Goal: Information Seeking & Learning: Learn about a topic

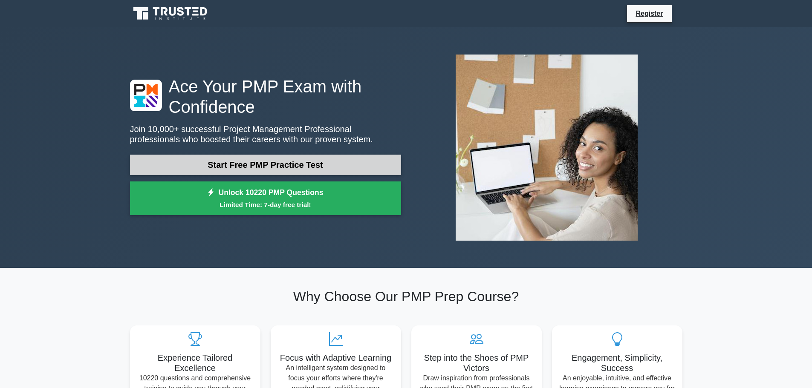
click at [303, 159] on link "Start Free PMP Practice Test" at bounding box center [265, 165] width 271 height 20
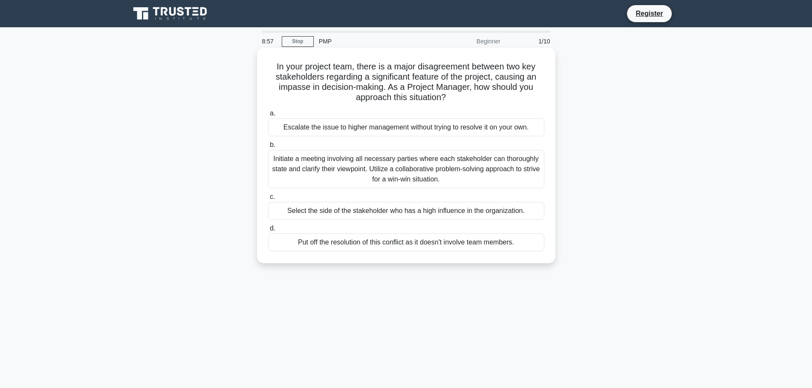
click at [469, 175] on div "Initiate a meeting involving all necessary parties where each stakeholder can t…" at bounding box center [406, 169] width 276 height 38
click at [268, 148] on input "b. Initiate a meeting involving all necessary parties where each stakeholder ca…" at bounding box center [268, 145] width 0 height 6
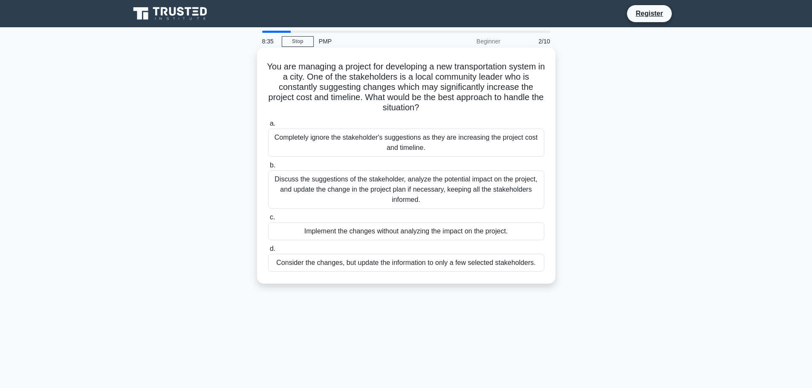
click at [477, 184] on div "Discuss the suggestions of the stakeholder, analyze the potential impact on the…" at bounding box center [406, 190] width 276 height 38
click at [268, 168] on input "b. Discuss the suggestions of the stakeholder, analyze the potential impact on …" at bounding box center [268, 166] width 0 height 6
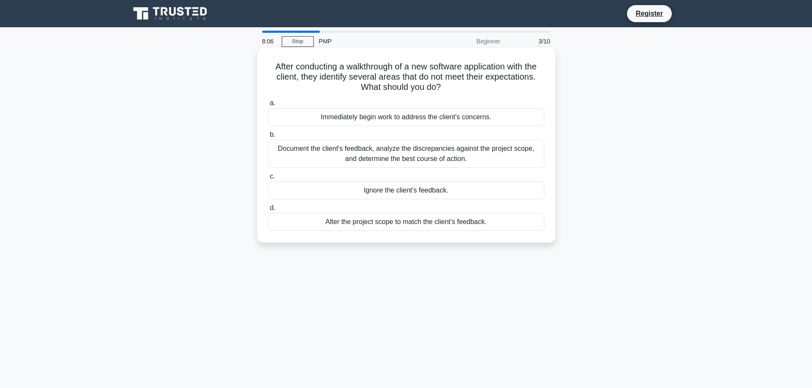
click at [387, 161] on div "Document the client's feedback, analyze the discrepancies against the project s…" at bounding box center [406, 154] width 276 height 28
click at [268, 138] on input "b. Document the client's feedback, analyze the discrepancies against the projec…" at bounding box center [268, 135] width 0 height 6
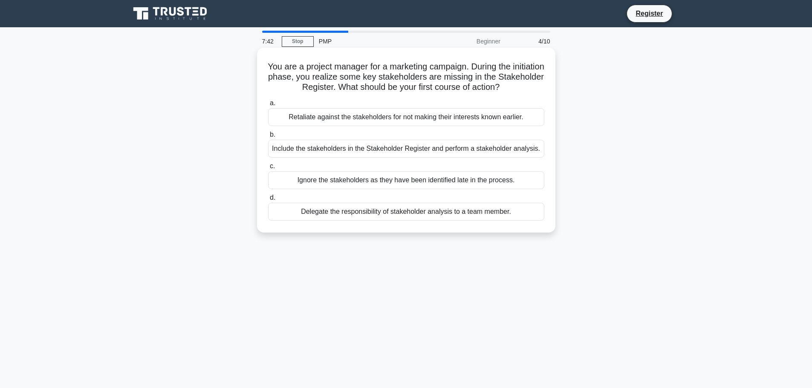
click at [398, 142] on div "Include the stakeholders in the Stakeholder Register and perform a stakeholder …" at bounding box center [406, 149] width 276 height 18
click at [268, 138] on input "b. Include the stakeholders in the Stakeholder Register and perform a stakehold…" at bounding box center [268, 135] width 0 height 6
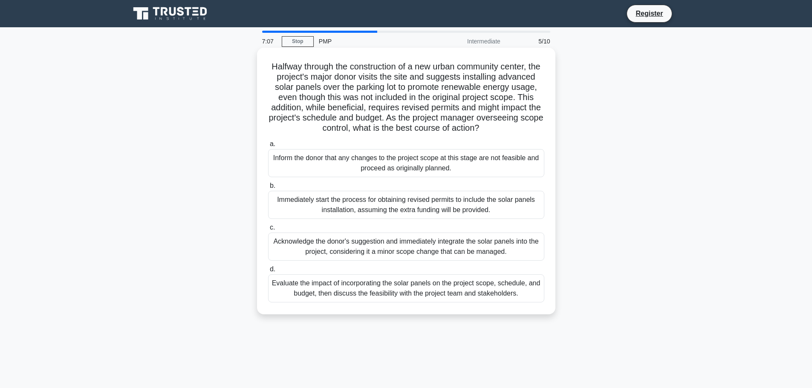
click at [383, 303] on div "Evaluate the impact of incorporating the solar panels on the project scope, sch…" at bounding box center [406, 289] width 276 height 28
click at [268, 272] on input "d. Evaluate the impact of incorporating the solar panels on the project scope, …" at bounding box center [268, 270] width 0 height 6
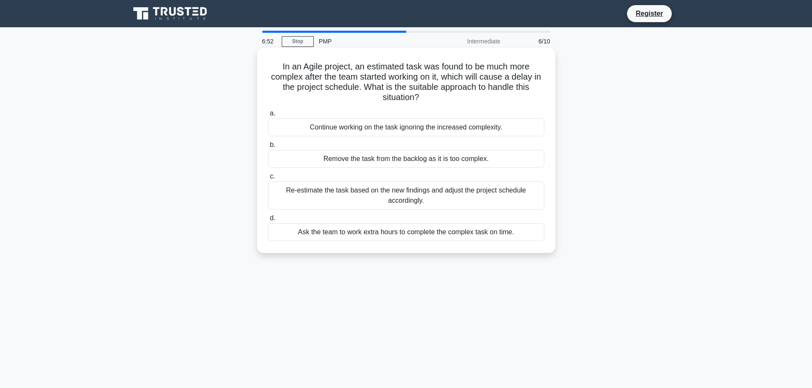
click at [396, 203] on div "Re-estimate the task based on the new findings and adjust the project schedule …" at bounding box center [406, 196] width 276 height 28
click at [268, 179] on input "c. Re-estimate the task based on the new findings and adjust the project schedu…" at bounding box center [268, 177] width 0 height 6
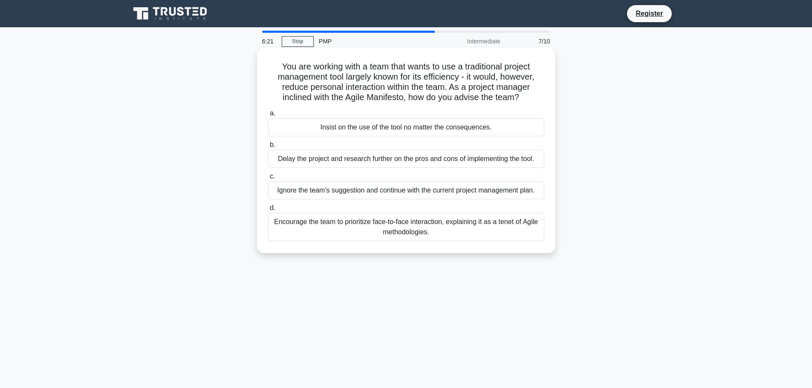
click at [392, 226] on div "Encourage the team to prioritize face-to-face interaction, explaining it as a t…" at bounding box center [406, 227] width 276 height 28
click at [268, 211] on input "d. Encourage the team to prioritize face-to-face interaction, explaining it as …" at bounding box center [268, 208] width 0 height 6
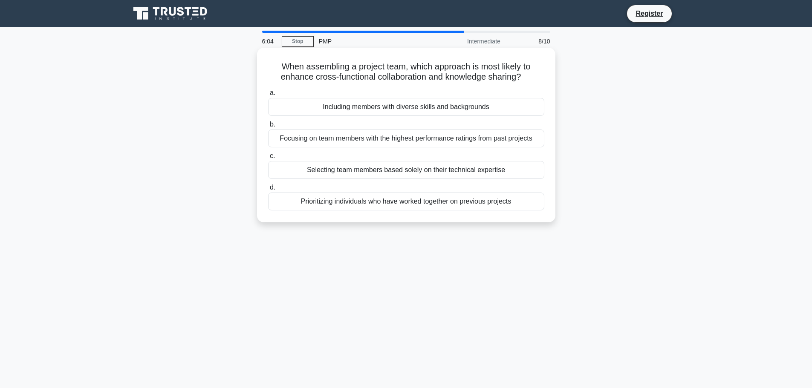
click at [386, 172] on div "Selecting team members based solely on their technical expertise" at bounding box center [406, 170] width 276 height 18
click at [268, 159] on input "c. Selecting team members based solely on their technical expertise" at bounding box center [268, 156] width 0 height 6
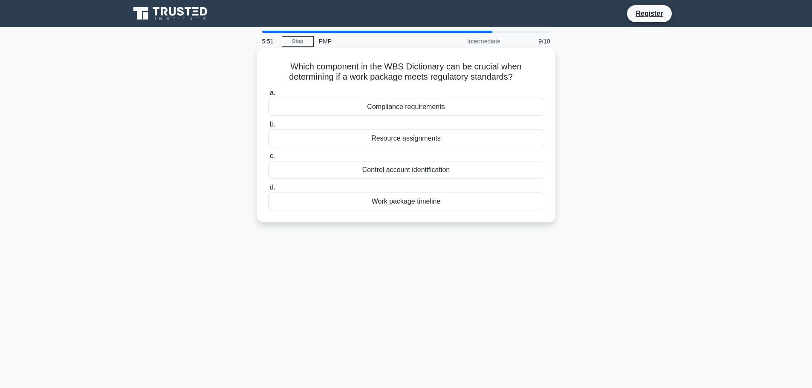
click at [395, 107] on div "Compliance requirements" at bounding box center [406, 107] width 276 height 18
click at [268, 96] on input "a. Compliance requirements" at bounding box center [268, 93] width 0 height 6
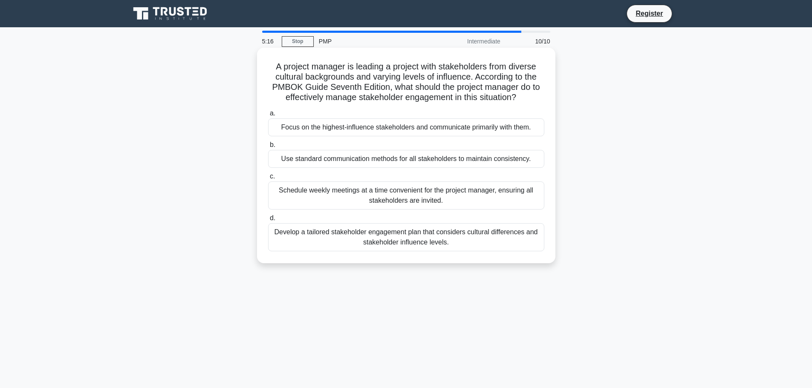
click at [365, 166] on div "Use standard communication methods for all stakeholders to maintain consistency." at bounding box center [406, 159] width 276 height 18
click at [268, 148] on input "b. Use standard communication methods for all stakeholders to maintain consiste…" at bounding box center [268, 145] width 0 height 6
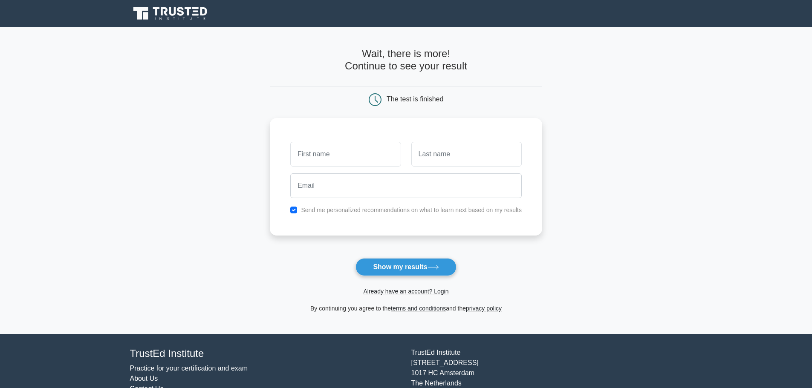
click at [357, 164] on input "text" at bounding box center [345, 154] width 110 height 25
type input "[PERSON_NAME]"
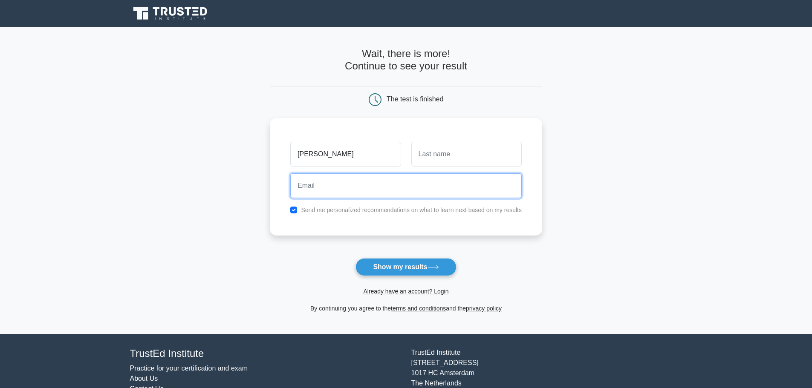
click at [363, 190] on input "email" at bounding box center [405, 186] width 231 height 25
type input "prem.gopal6@gmail.com"
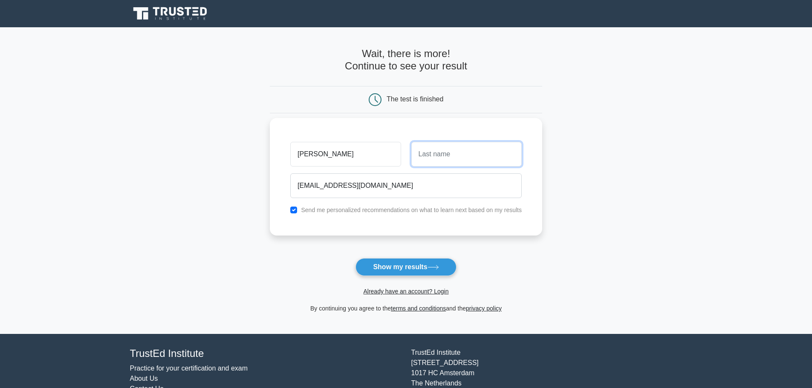
click at [431, 161] on input "text" at bounding box center [466, 154] width 110 height 25
type input "KS"
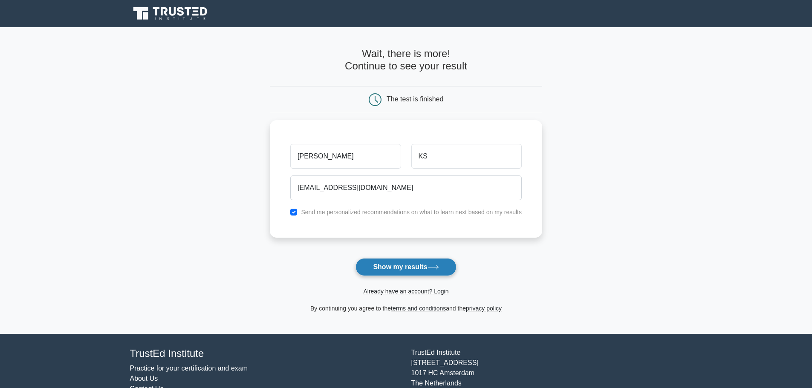
click at [414, 267] on button "Show my results" at bounding box center [406, 267] width 101 height 18
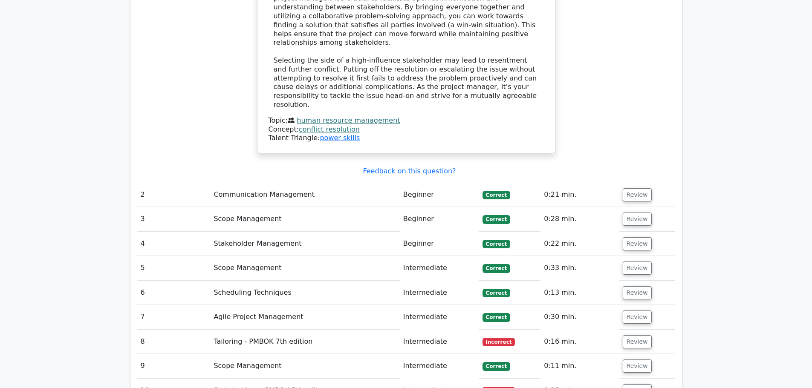
scroll to position [1066, 0]
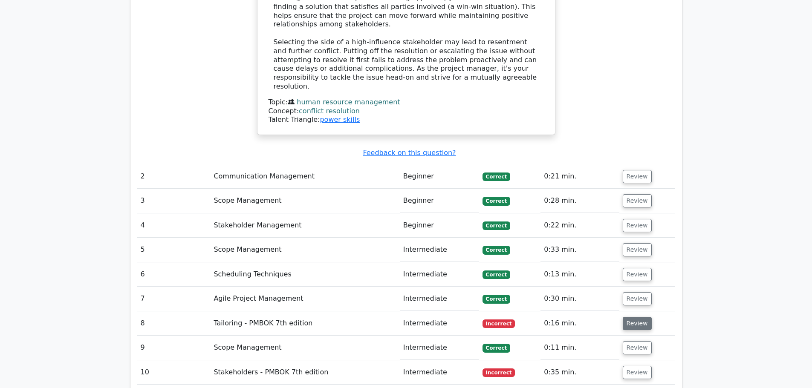
click at [636, 317] on button "Review" at bounding box center [637, 323] width 29 height 13
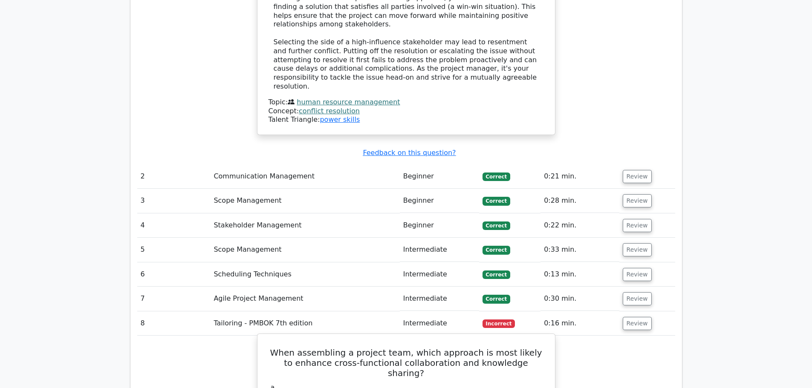
scroll to position [1194, 0]
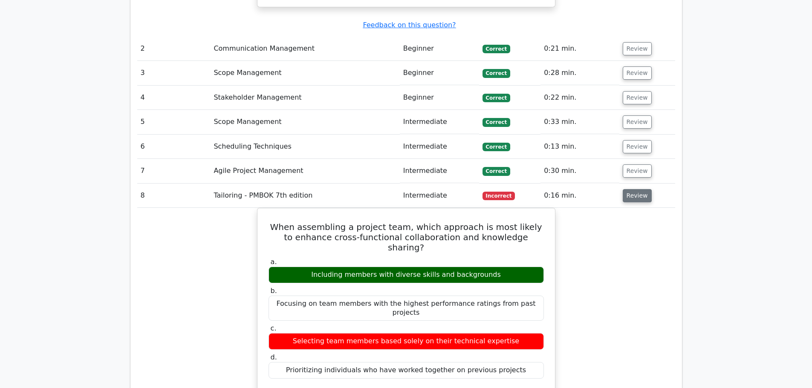
click at [630, 189] on button "Review" at bounding box center [637, 195] width 29 height 13
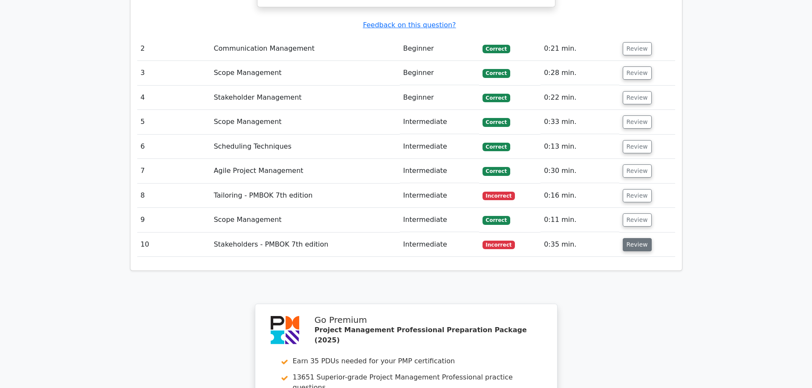
click at [628, 238] on button "Review" at bounding box center [637, 244] width 29 height 13
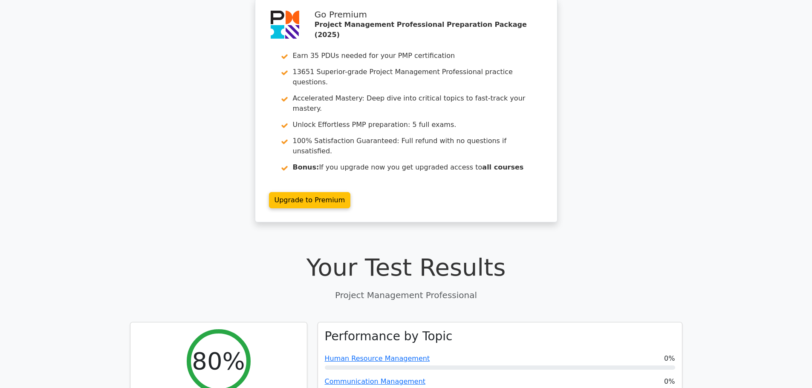
scroll to position [0, 0]
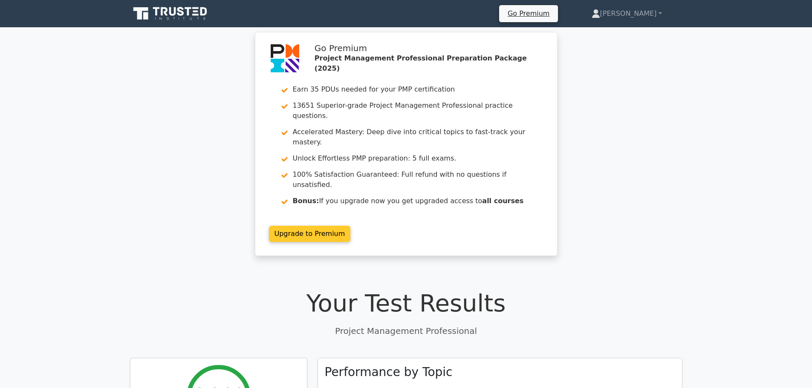
click at [332, 226] on link "Upgrade to Premium" at bounding box center [310, 234] width 82 height 16
